Goal: Information Seeking & Learning: Learn about a topic

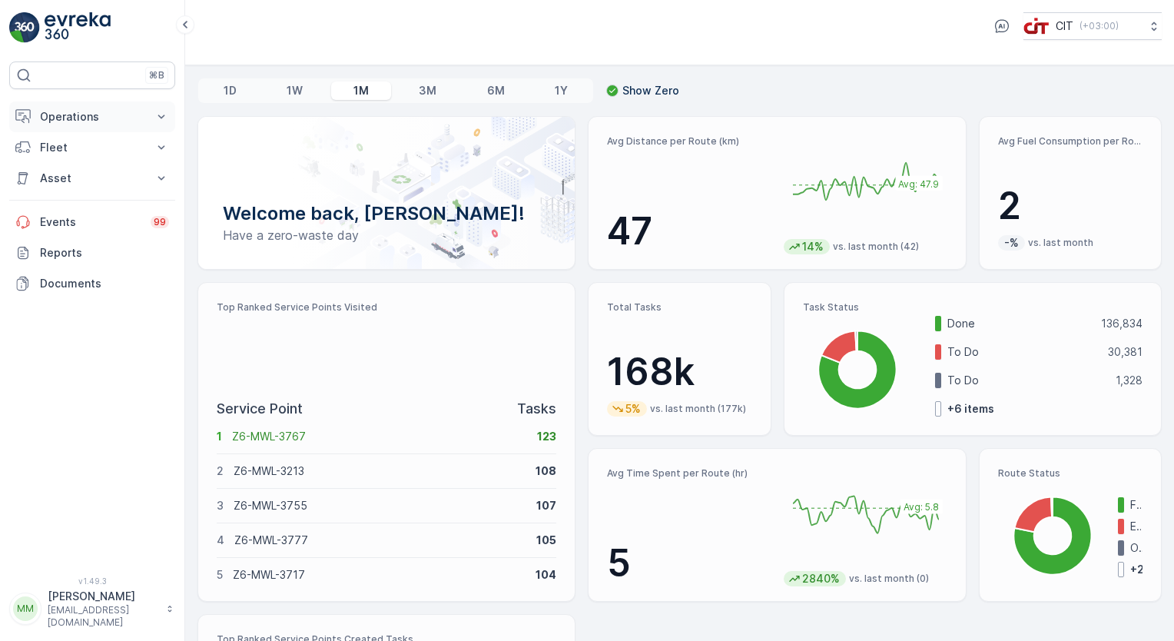
click at [92, 114] on p "Operations" at bounding box center [92, 116] width 104 height 15
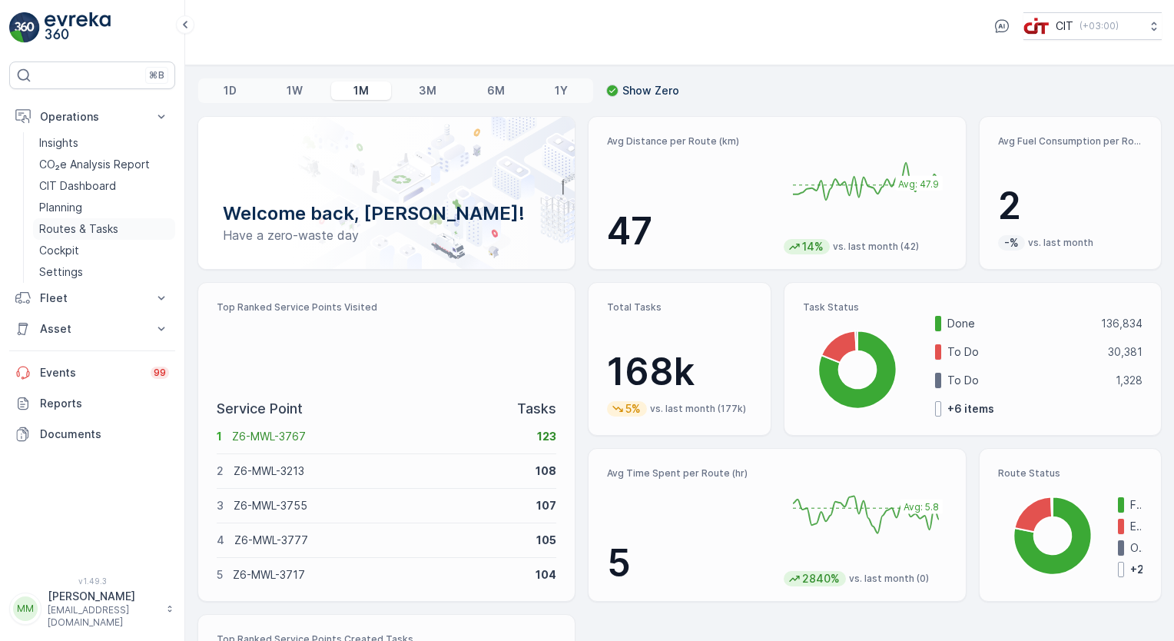
click at [71, 232] on p "Routes & Tasks" at bounding box center [78, 228] width 79 height 15
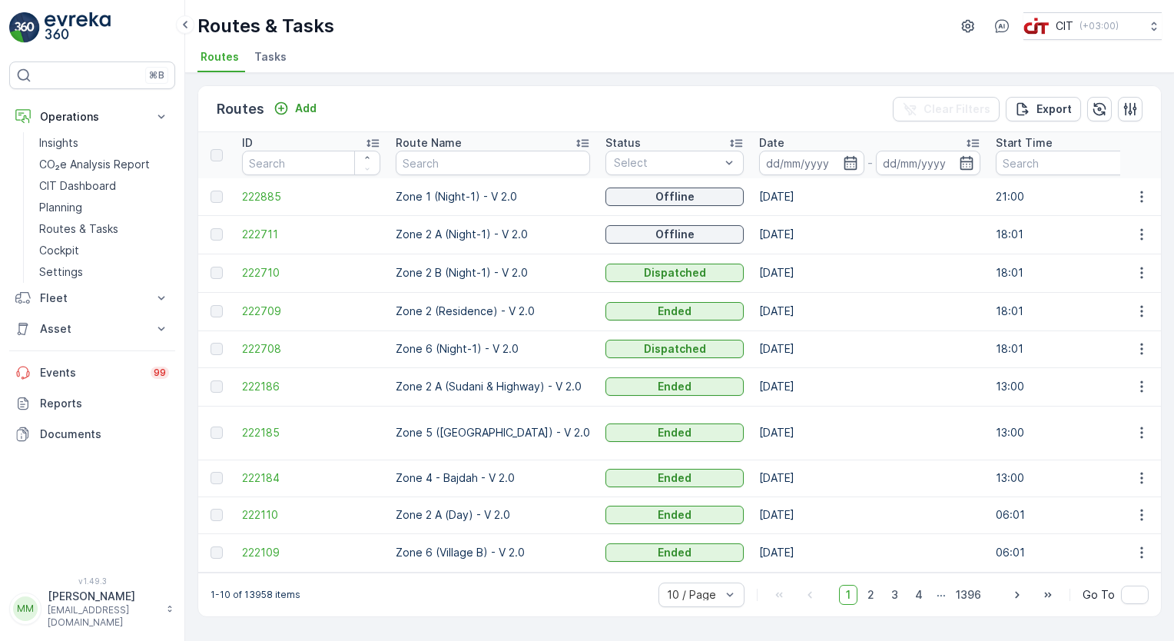
click at [268, 58] on span "Tasks" at bounding box center [270, 56] width 32 height 15
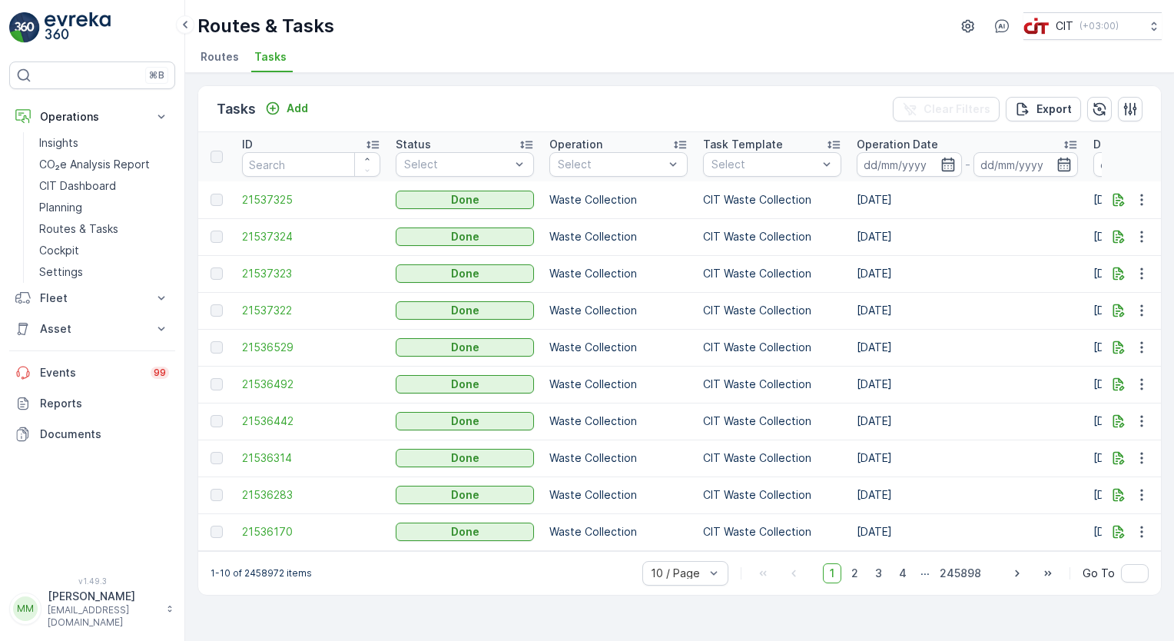
click at [215, 60] on span "Routes" at bounding box center [220, 56] width 38 height 15
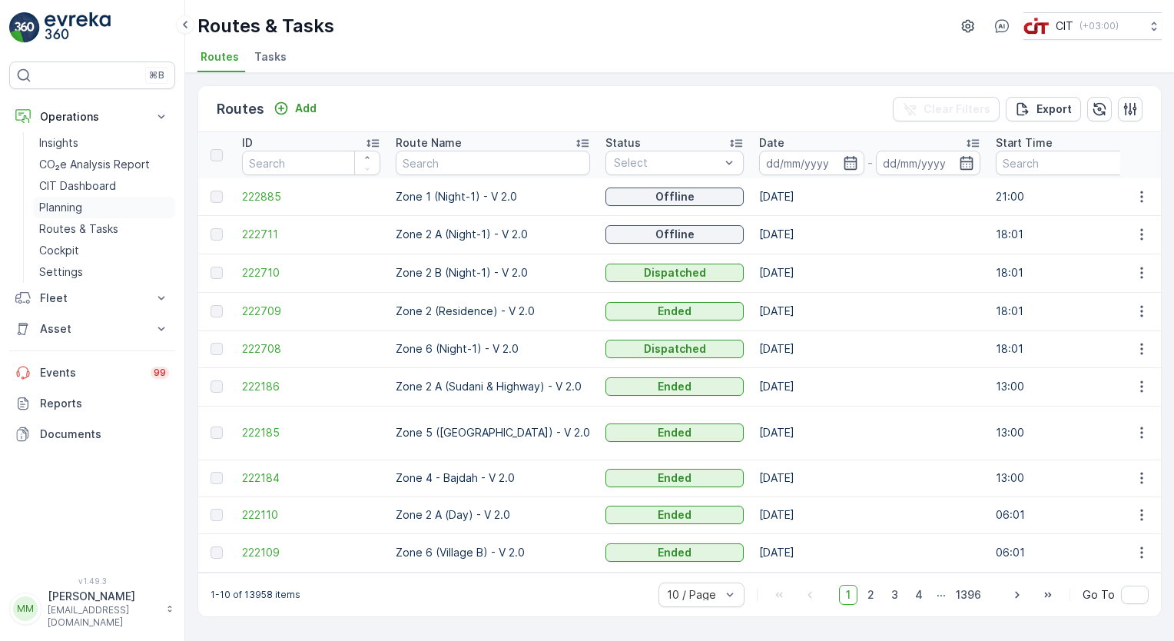
click at [78, 209] on p "Planning" at bounding box center [60, 207] width 43 height 15
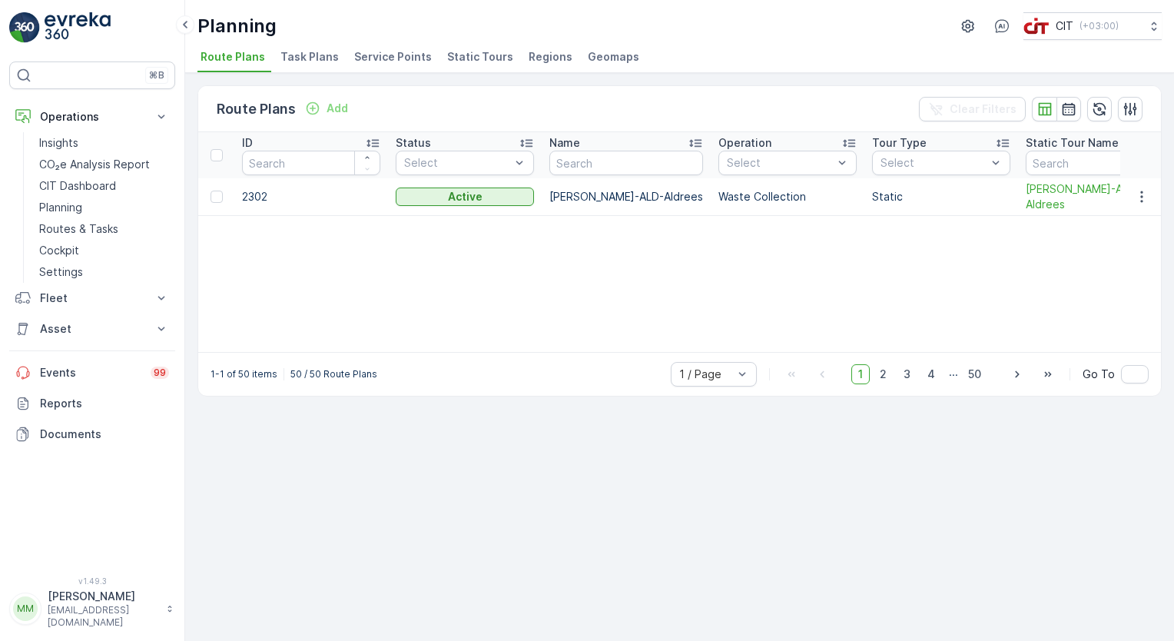
click at [317, 57] on span "Task Plans" at bounding box center [309, 56] width 58 height 15
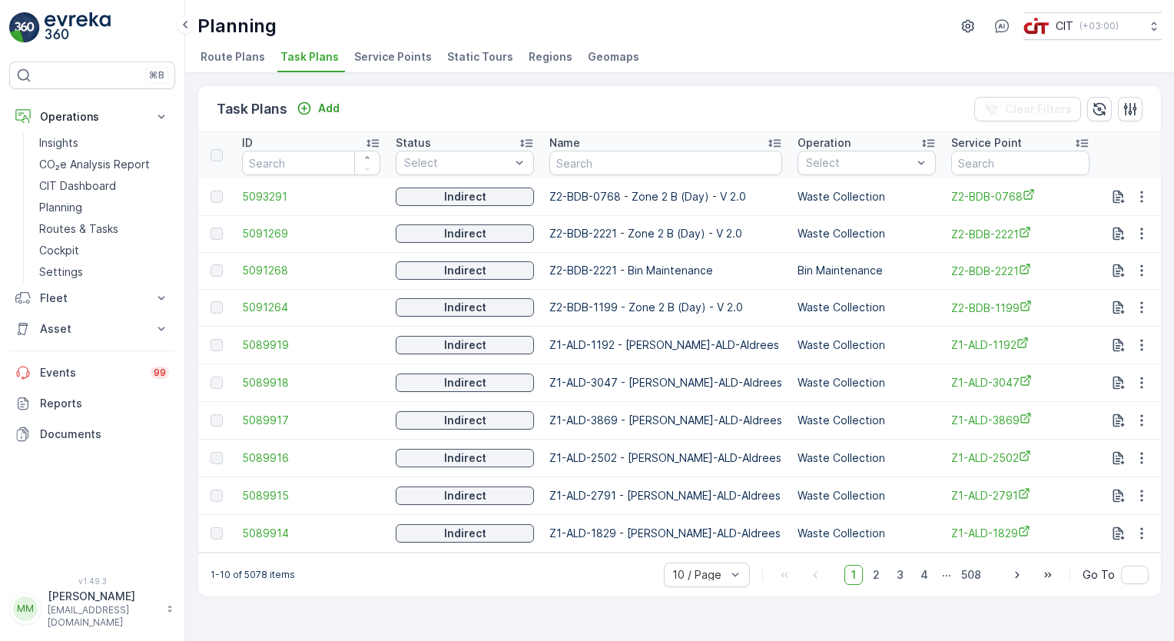
click at [403, 56] on span "Service Points" at bounding box center [393, 56] width 78 height 15
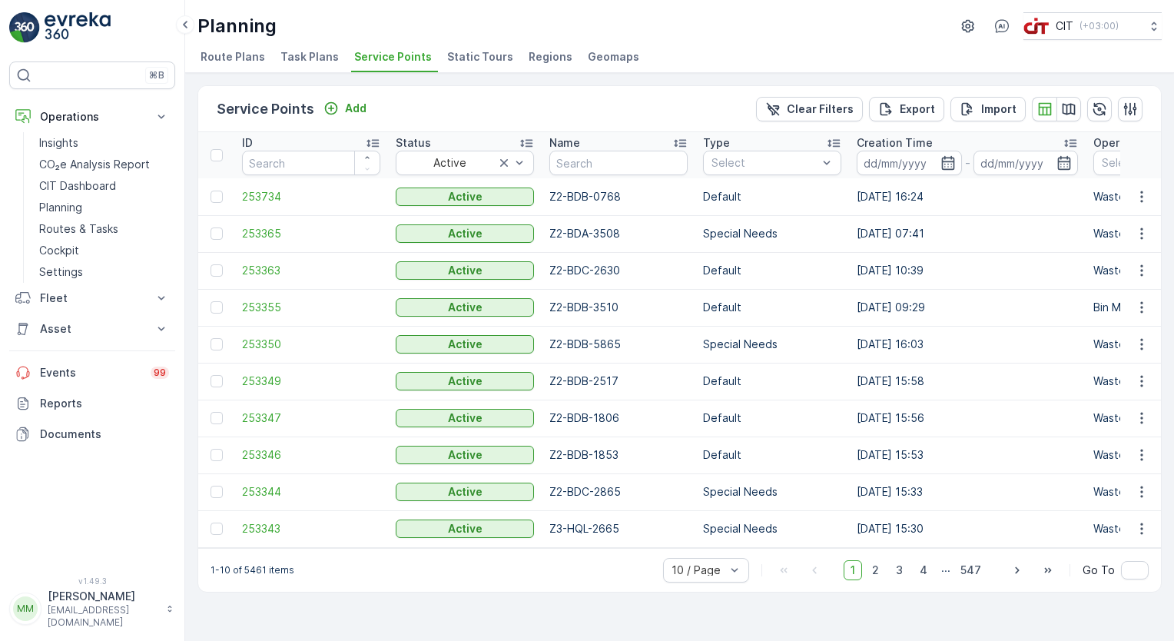
click at [488, 59] on span "Static Tours" at bounding box center [480, 56] width 66 height 15
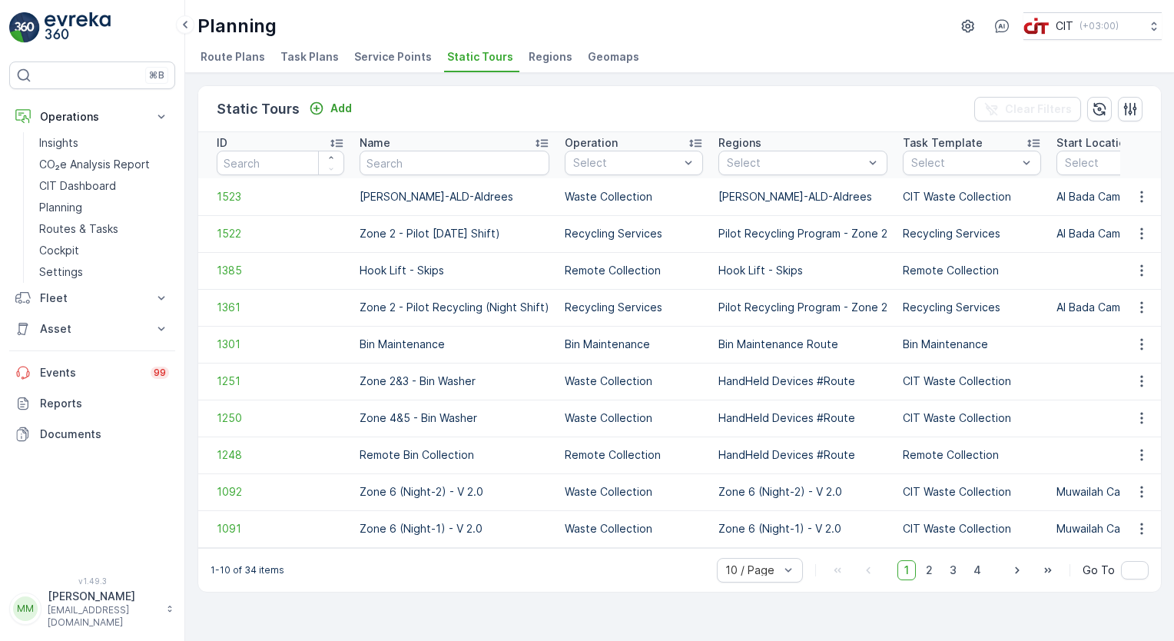
click at [251, 63] on span "Route Plans" at bounding box center [233, 56] width 65 height 15
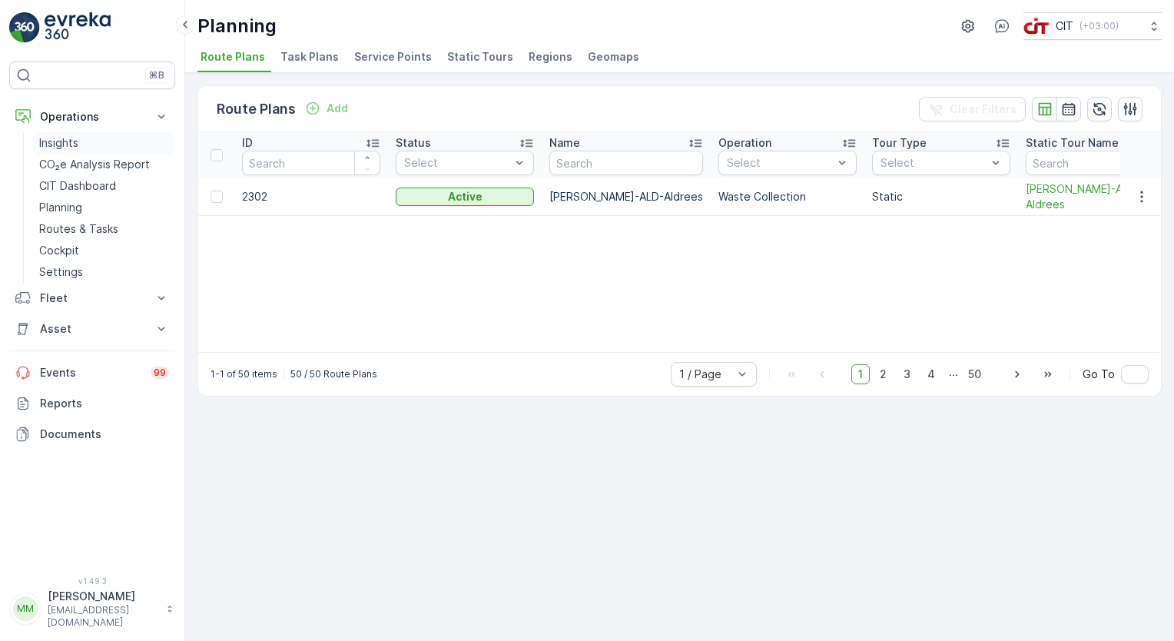
click at [65, 140] on p "Insights" at bounding box center [58, 142] width 39 height 15
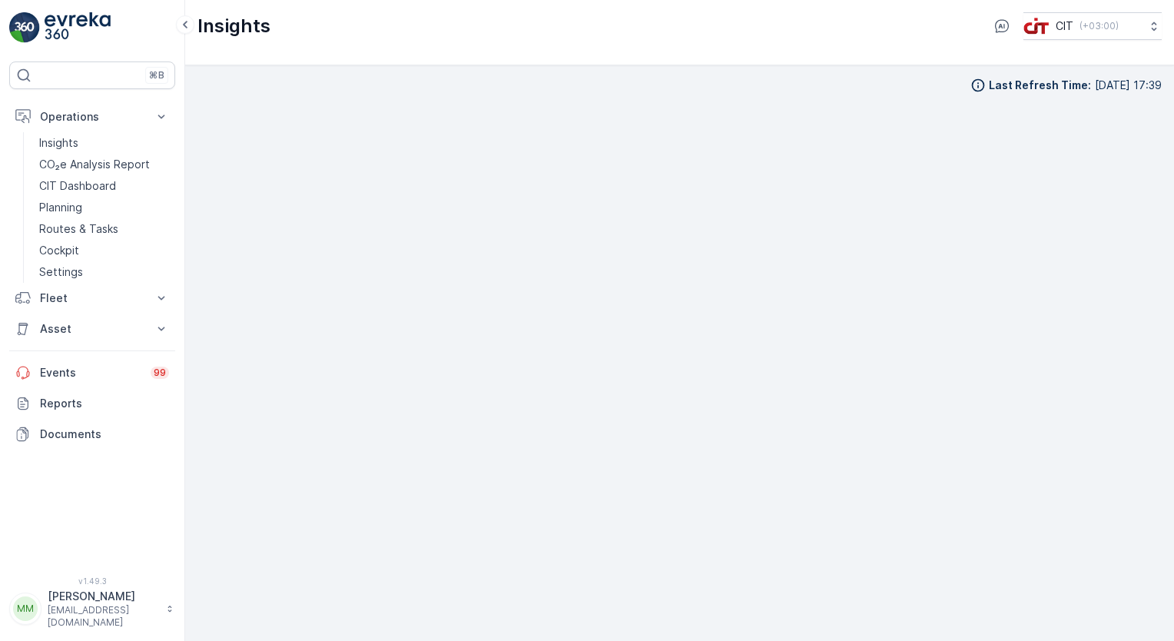
scroll to position [7, 0]
click at [777, 61] on div "Insights CIT ( +03:00 )" at bounding box center [679, 32] width 989 height 65
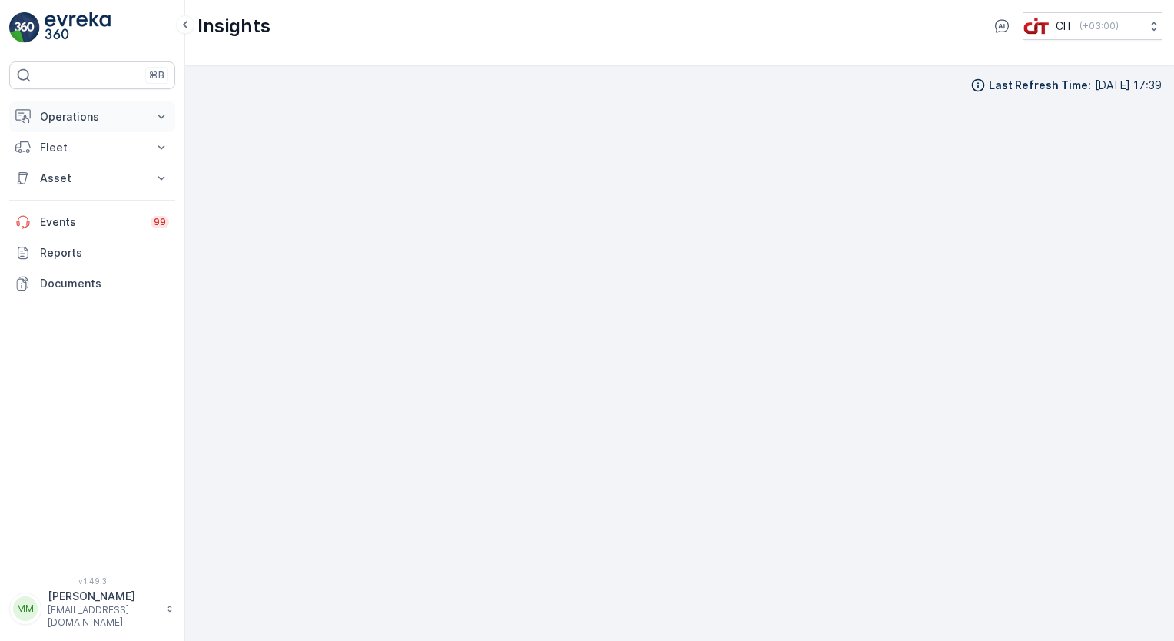
click at [123, 116] on p "Operations" at bounding box center [92, 116] width 104 height 15
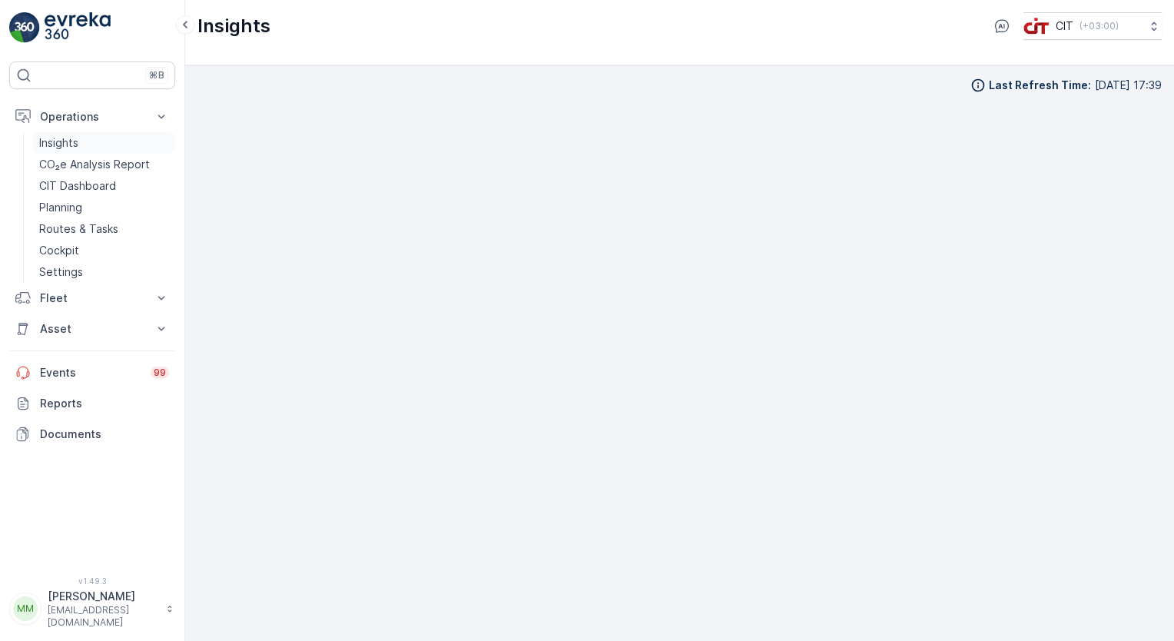
click at [109, 137] on link "Insights" at bounding box center [104, 143] width 142 height 22
click at [89, 227] on p "Routes & Tasks" at bounding box center [78, 228] width 79 height 15
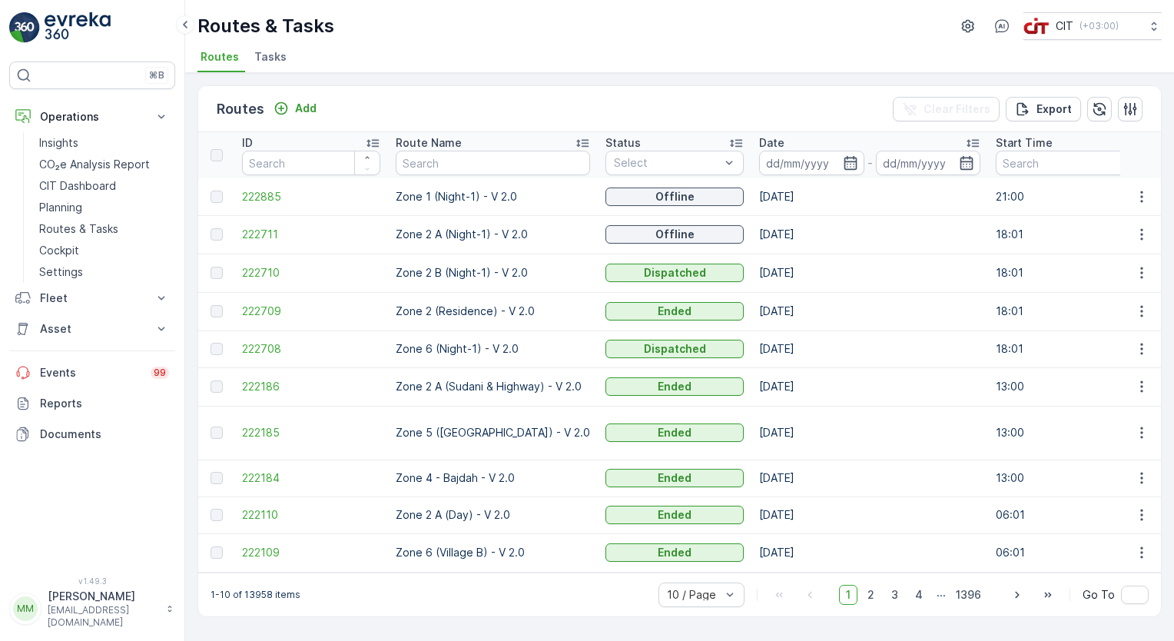
click at [271, 56] on span "Tasks" at bounding box center [270, 56] width 32 height 15
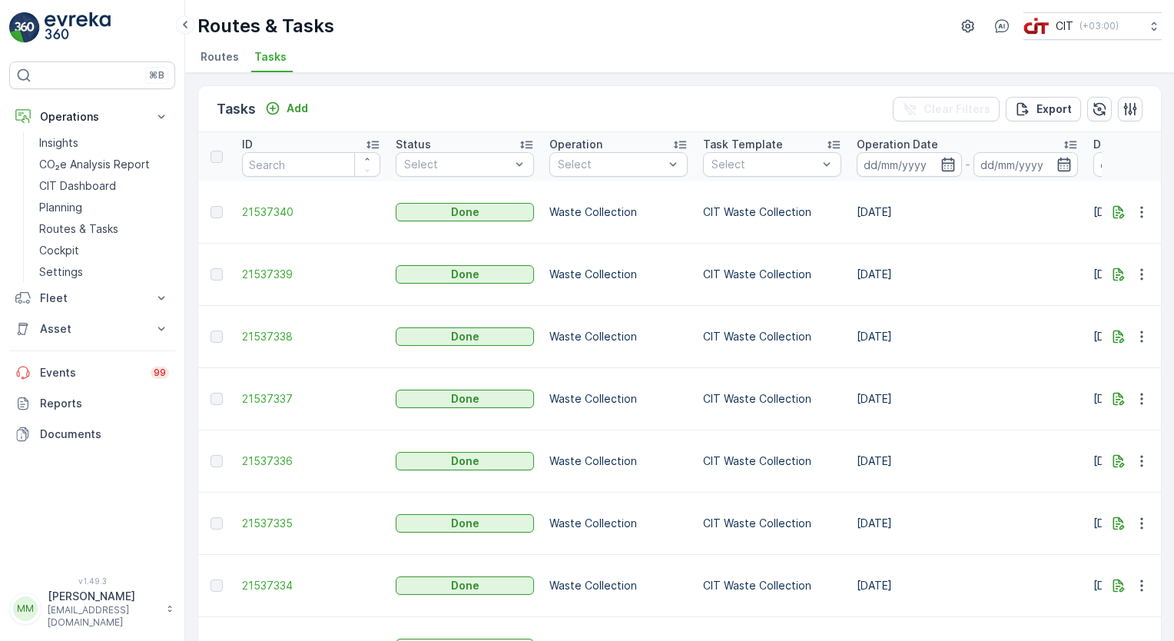
click at [212, 62] on span "Routes" at bounding box center [220, 56] width 38 height 15
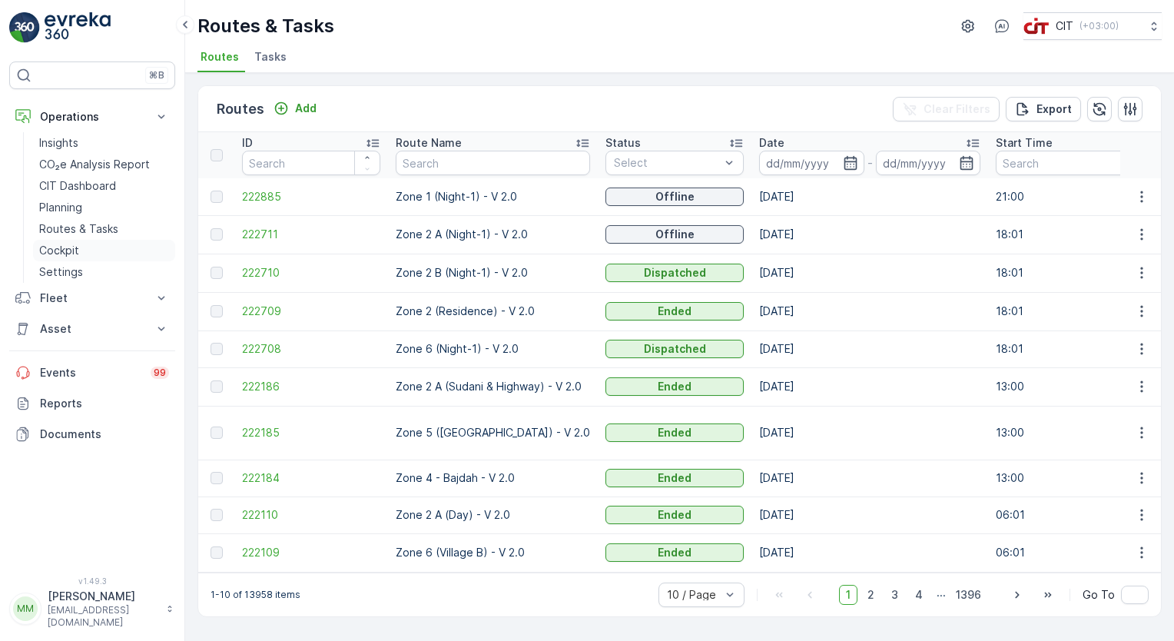
click at [71, 254] on p "Cockpit" at bounding box center [59, 250] width 40 height 15
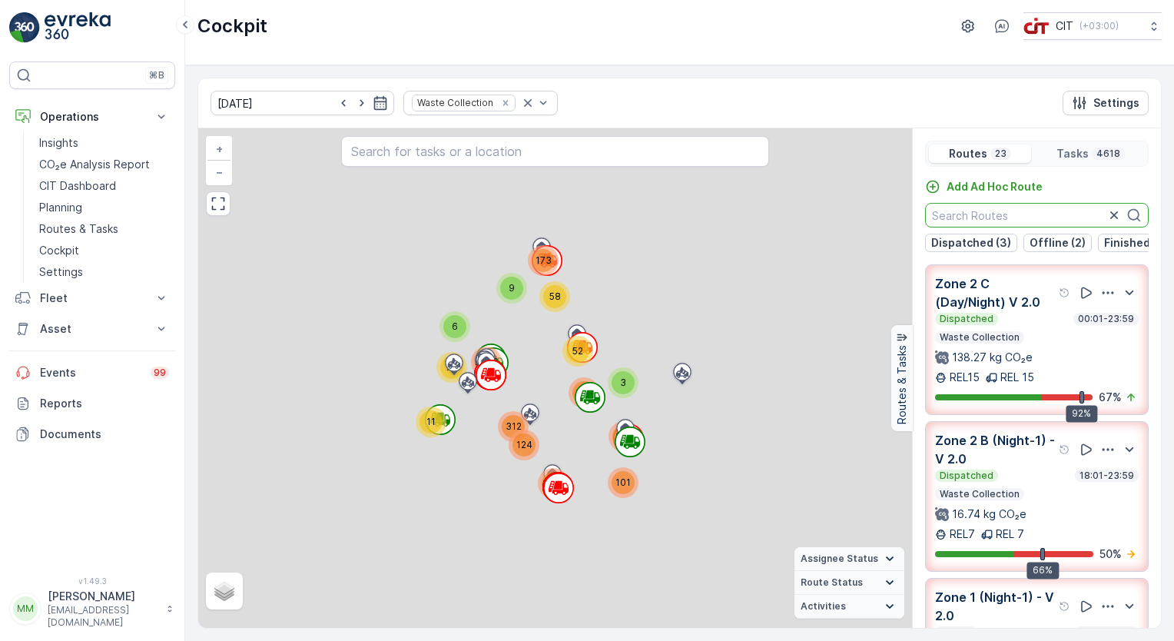
click at [1030, 220] on input "text" at bounding box center [1037, 215] width 224 height 25
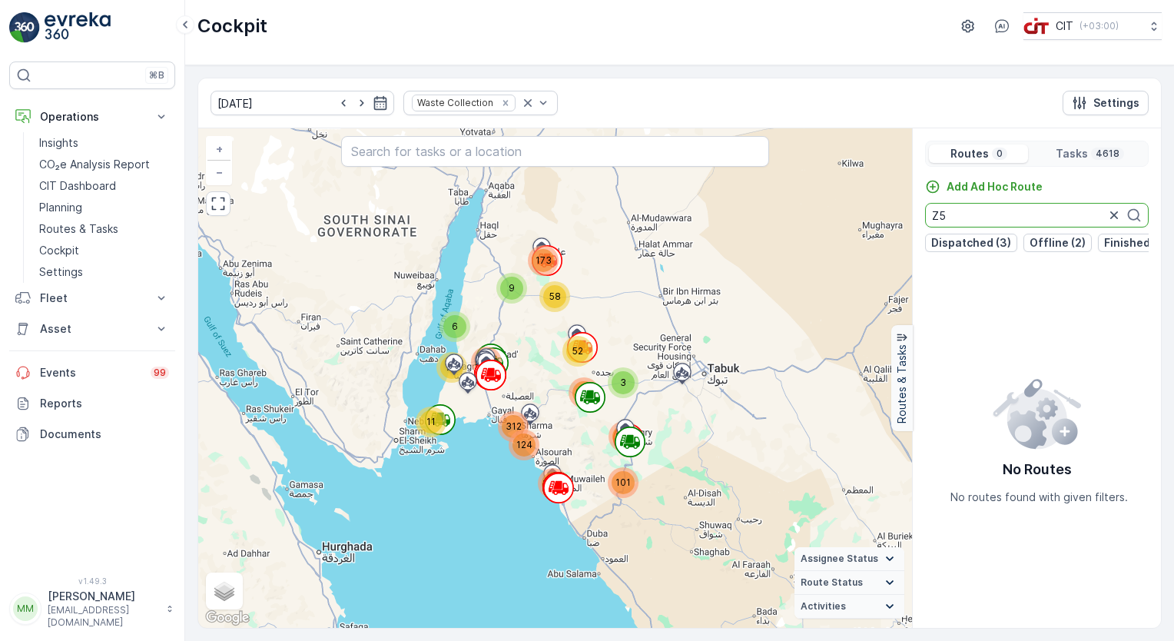
type input "Z5"
click at [642, 37] on div "Cockpit CIT ( +03:00 )" at bounding box center [679, 26] width 964 height 28
click at [91, 139] on link "Insights" at bounding box center [104, 143] width 142 height 22
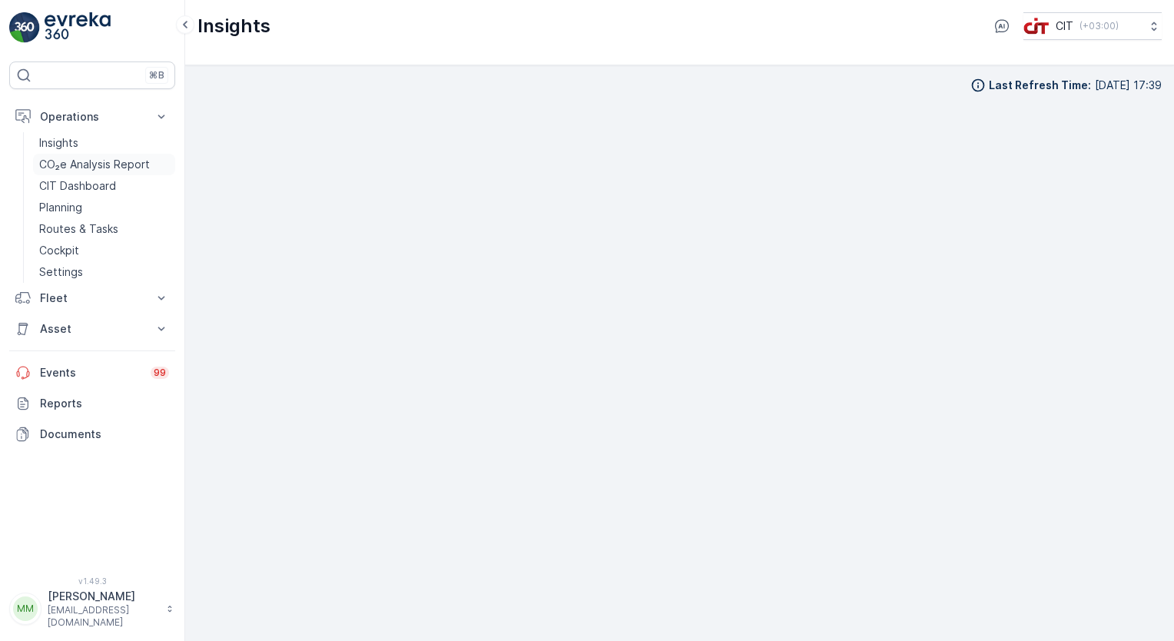
click at [111, 164] on p "CO₂e Analysis Report" at bounding box center [94, 164] width 111 height 15
click at [452, 85] on div "Last Refresh Time : [DATE] 17:39" at bounding box center [679, 346] width 964 height 551
click at [627, 92] on div "Last Refresh Time : [DATE] 17:39" at bounding box center [679, 346] width 964 height 551
click at [76, 396] on p "Reports" at bounding box center [104, 403] width 129 height 15
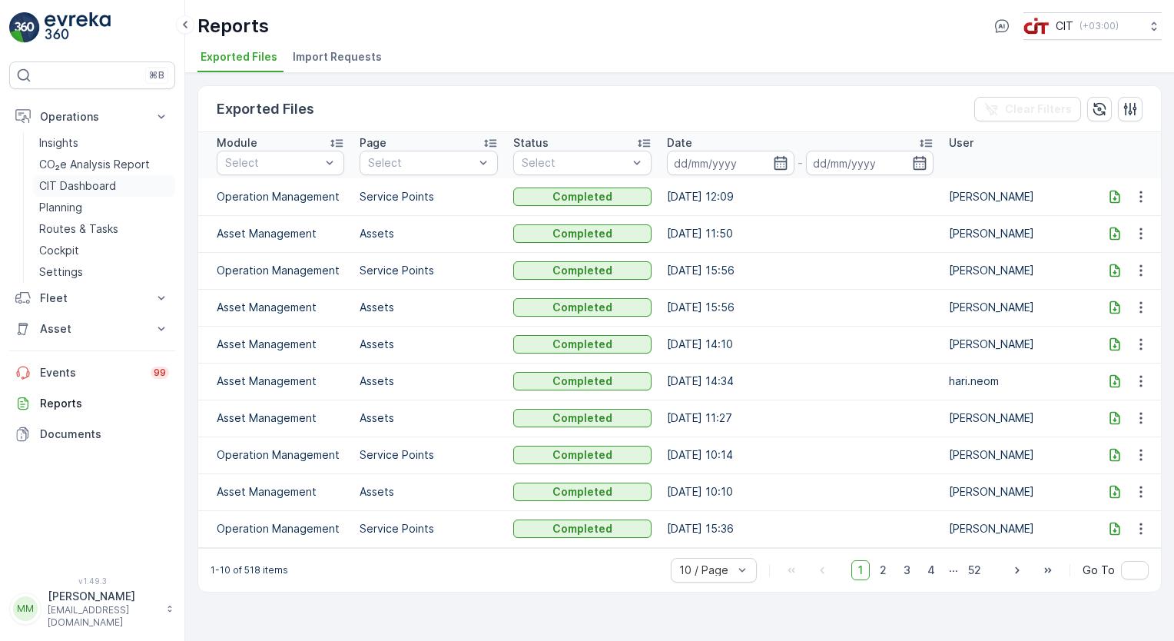
click at [80, 185] on p "CIT Dashboard" at bounding box center [77, 185] width 77 height 15
